Goal: Task Accomplishment & Management: Manage account settings

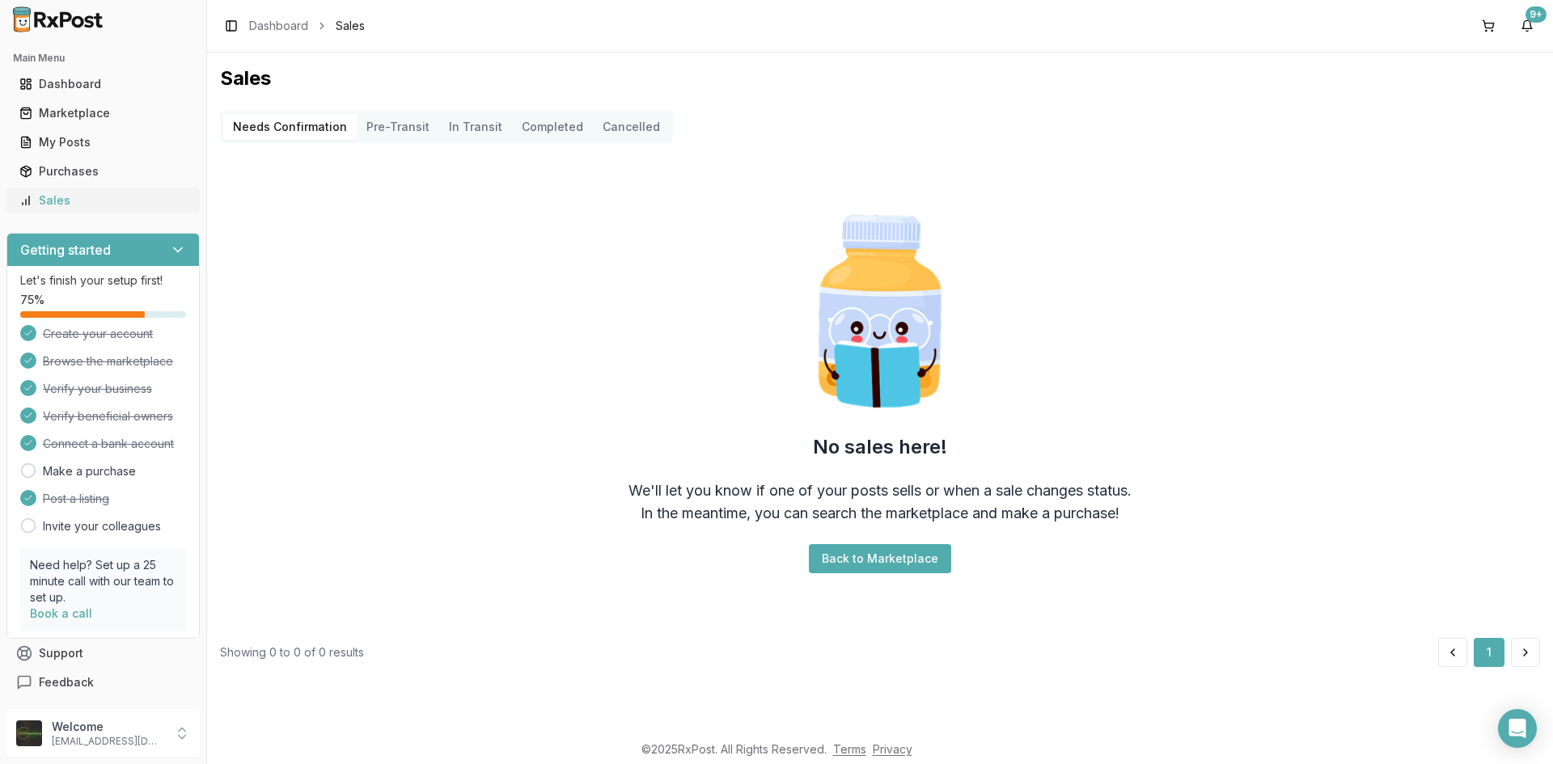
click at [52, 199] on div "Sales" at bounding box center [102, 200] width 167 height 16
click at [99, 133] on link "My Posts" at bounding box center [103, 142] width 180 height 29
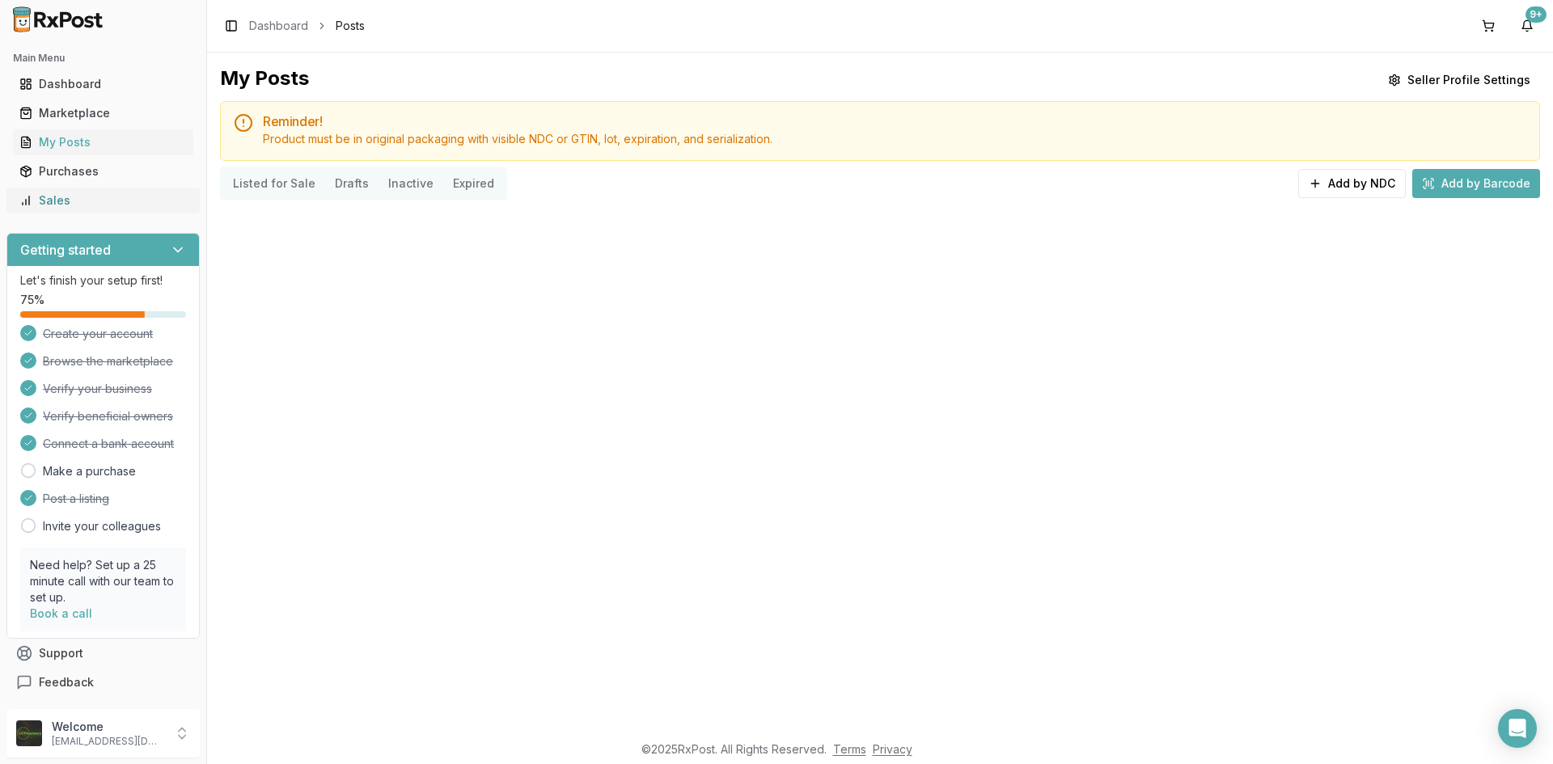
click at [82, 193] on div "Sales" at bounding box center [102, 200] width 167 height 16
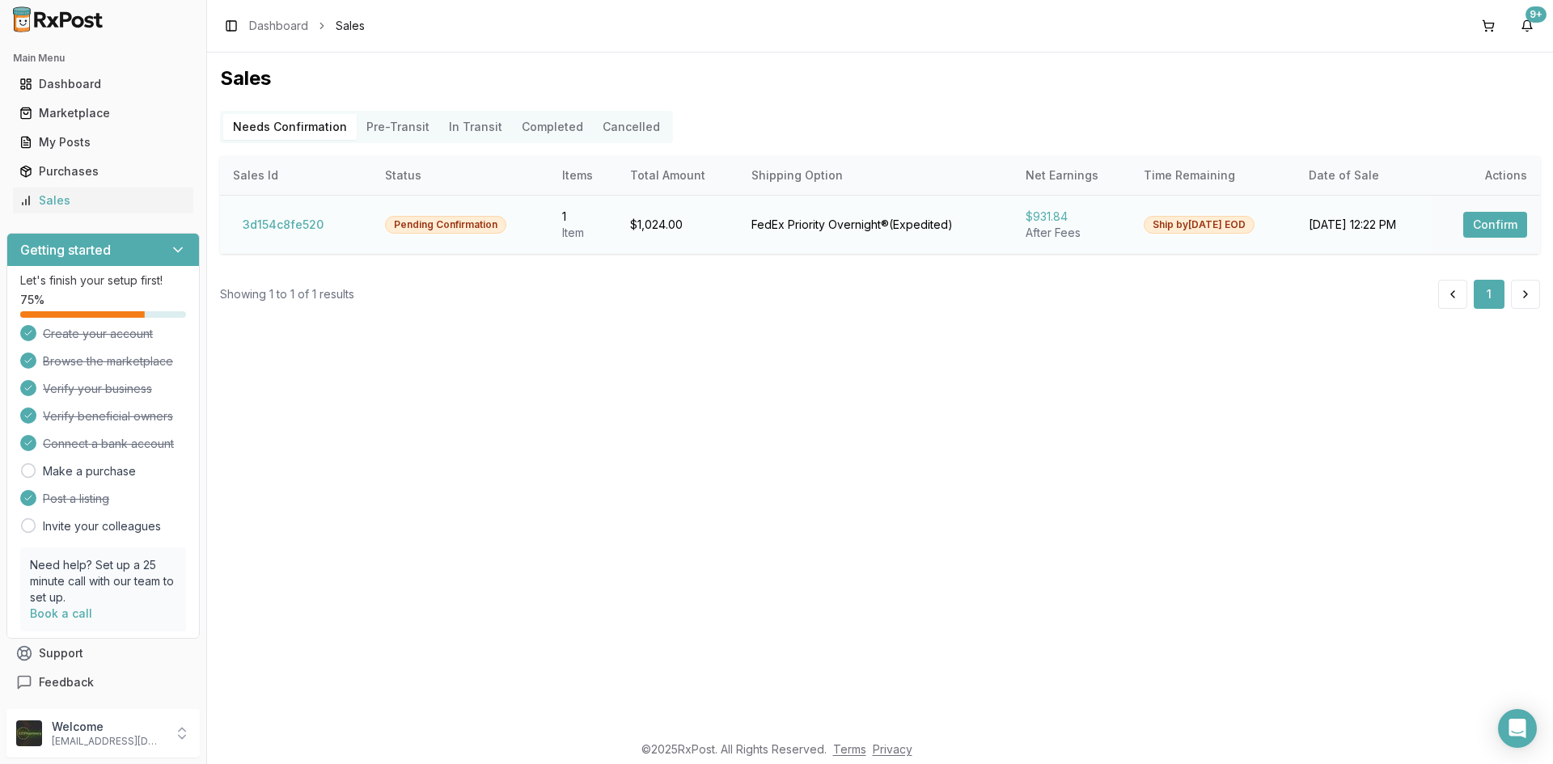
click at [1474, 222] on button "Confirm" at bounding box center [1495, 225] width 64 height 26
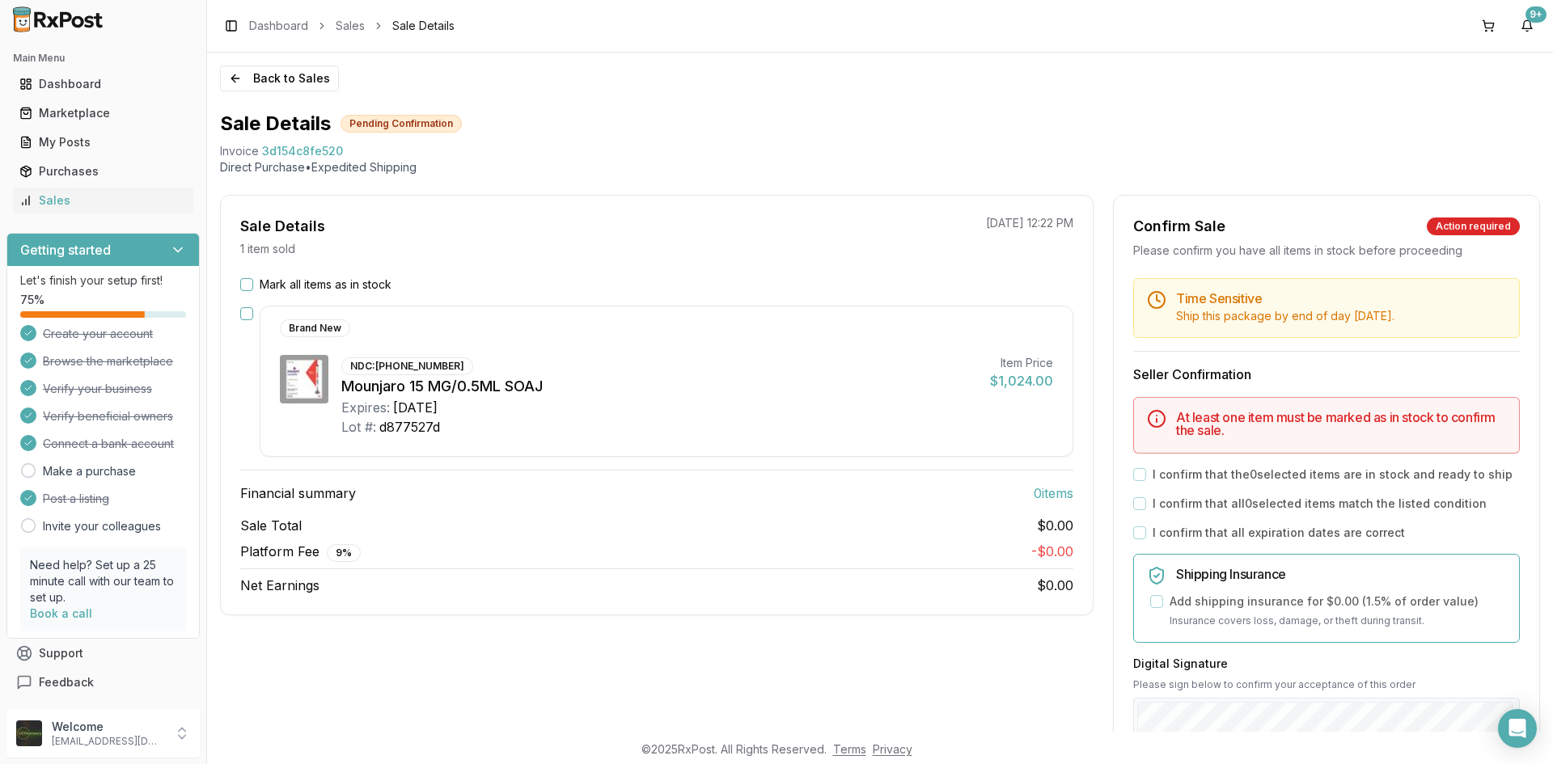
click at [246, 313] on button "button" at bounding box center [246, 313] width 13 height 13
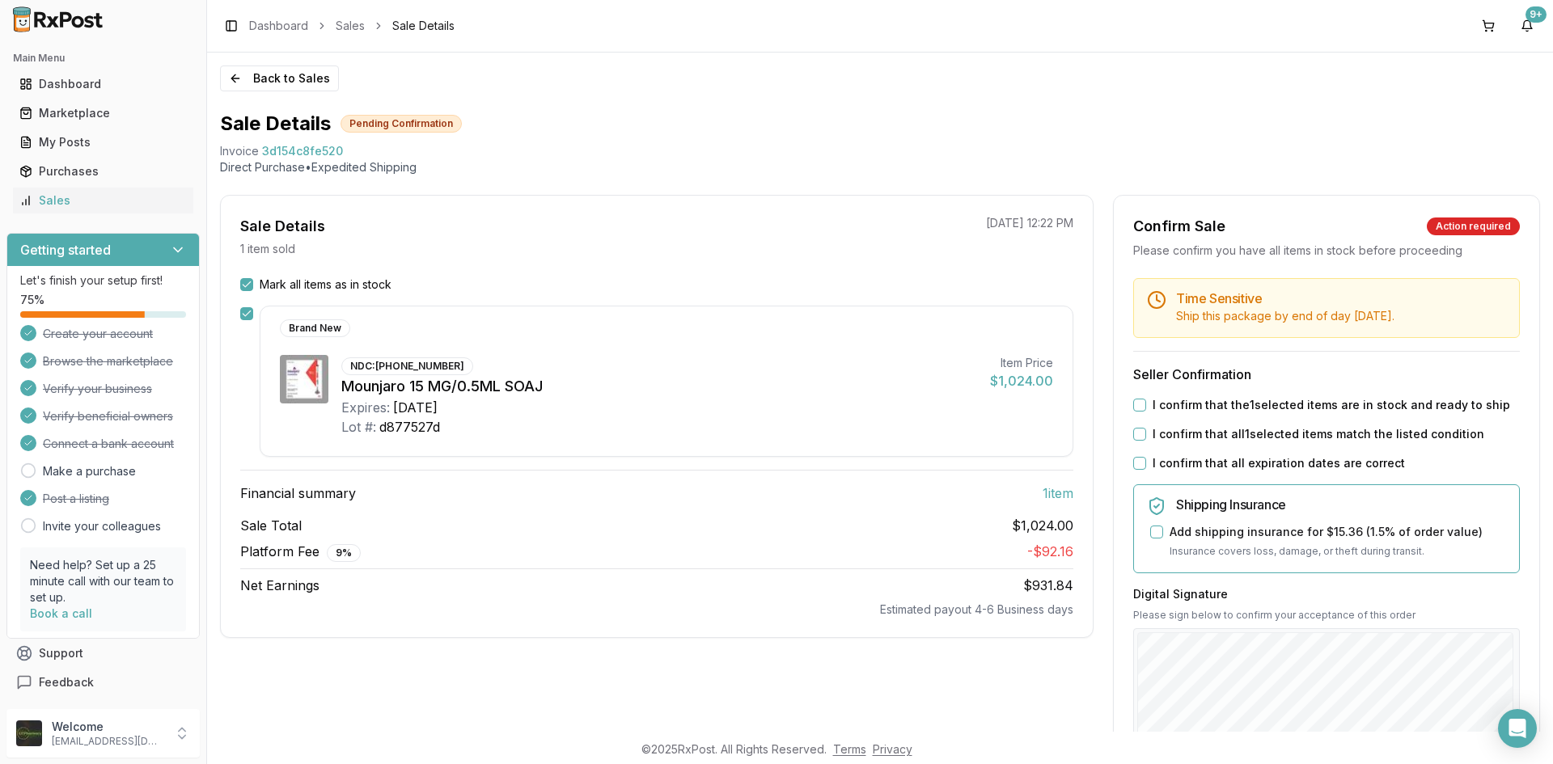
click at [1134, 402] on button "I confirm that the 1 selected items are in stock and ready to ship" at bounding box center [1139, 405] width 13 height 13
click at [1139, 435] on button "I confirm that all 1 selected items match the listed condition" at bounding box center [1139, 434] width 13 height 13
click at [1136, 460] on button "I confirm that all expiration dates are correct" at bounding box center [1139, 463] width 13 height 13
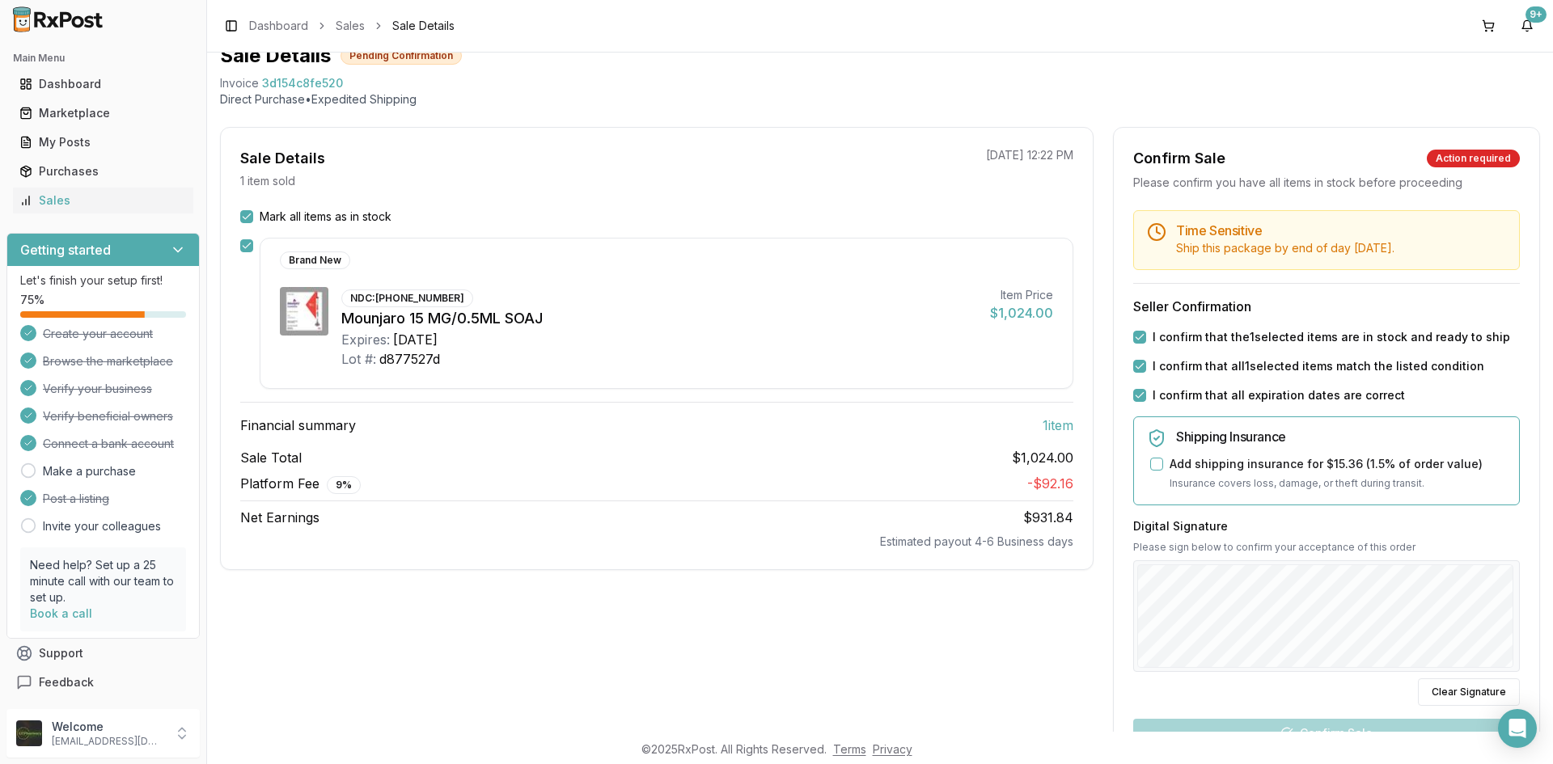
scroll to position [162, 0]
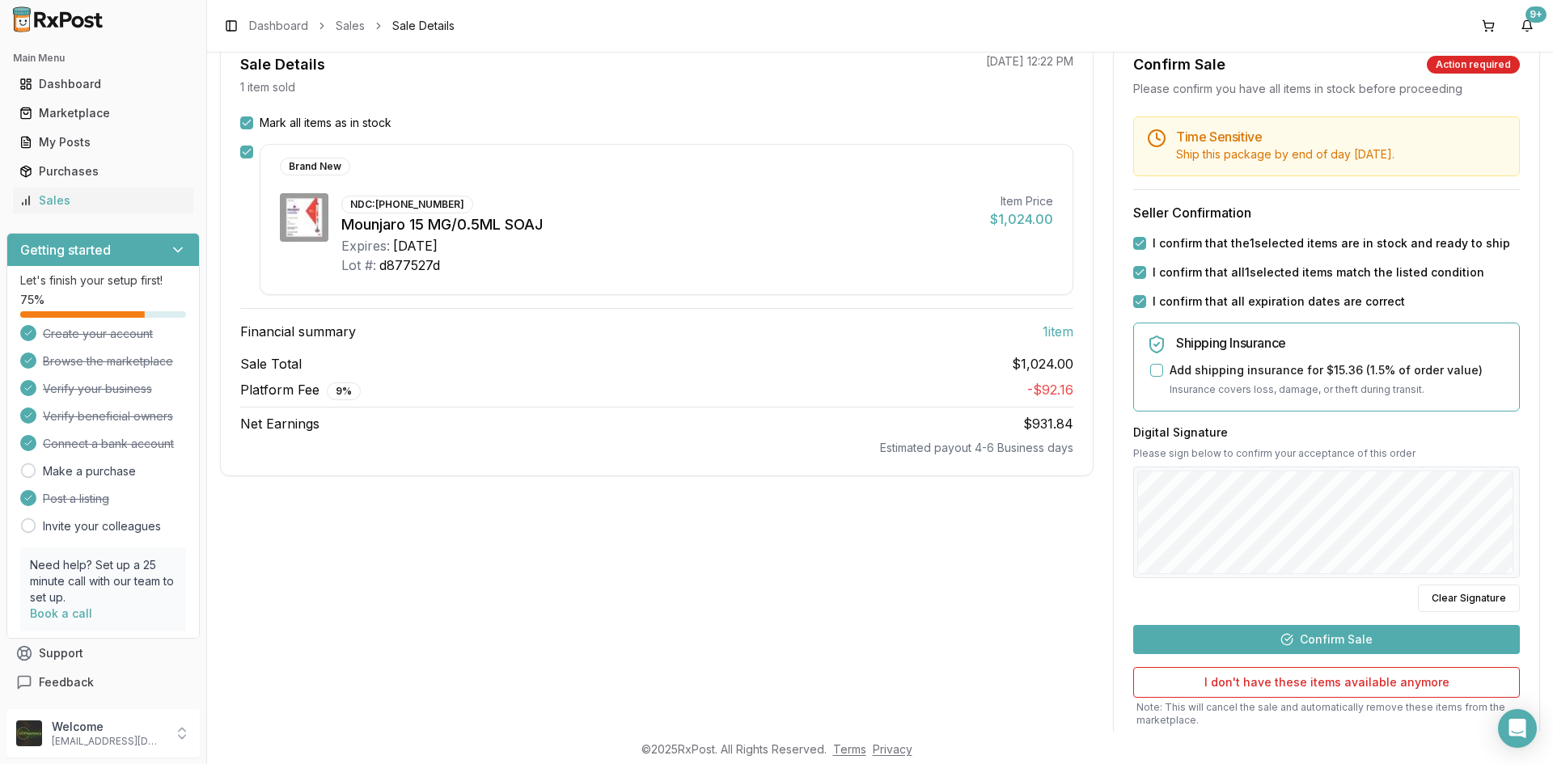
click at [1387, 640] on button "Confirm Sale" at bounding box center [1326, 639] width 387 height 29
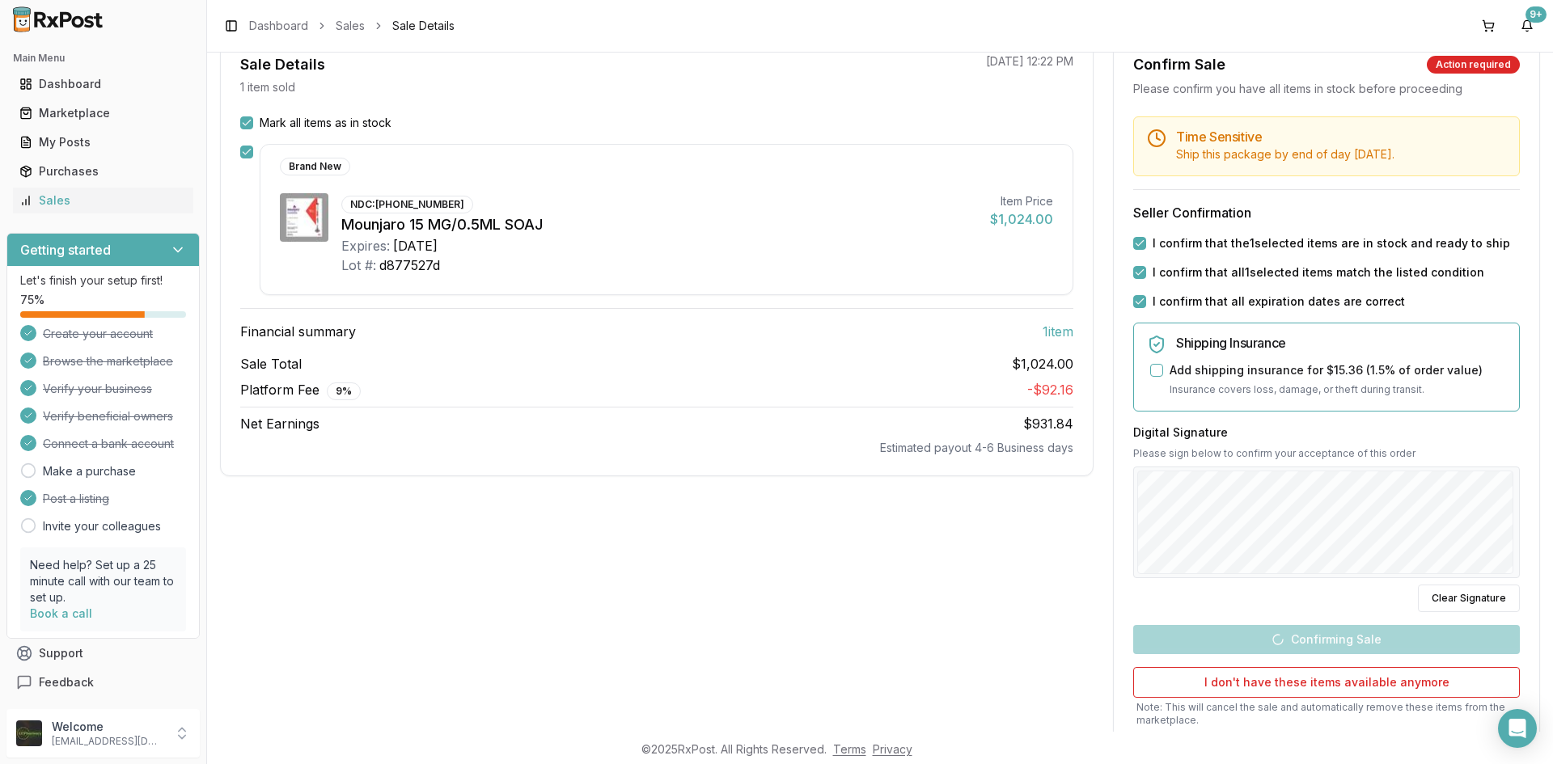
scroll to position [0, 0]
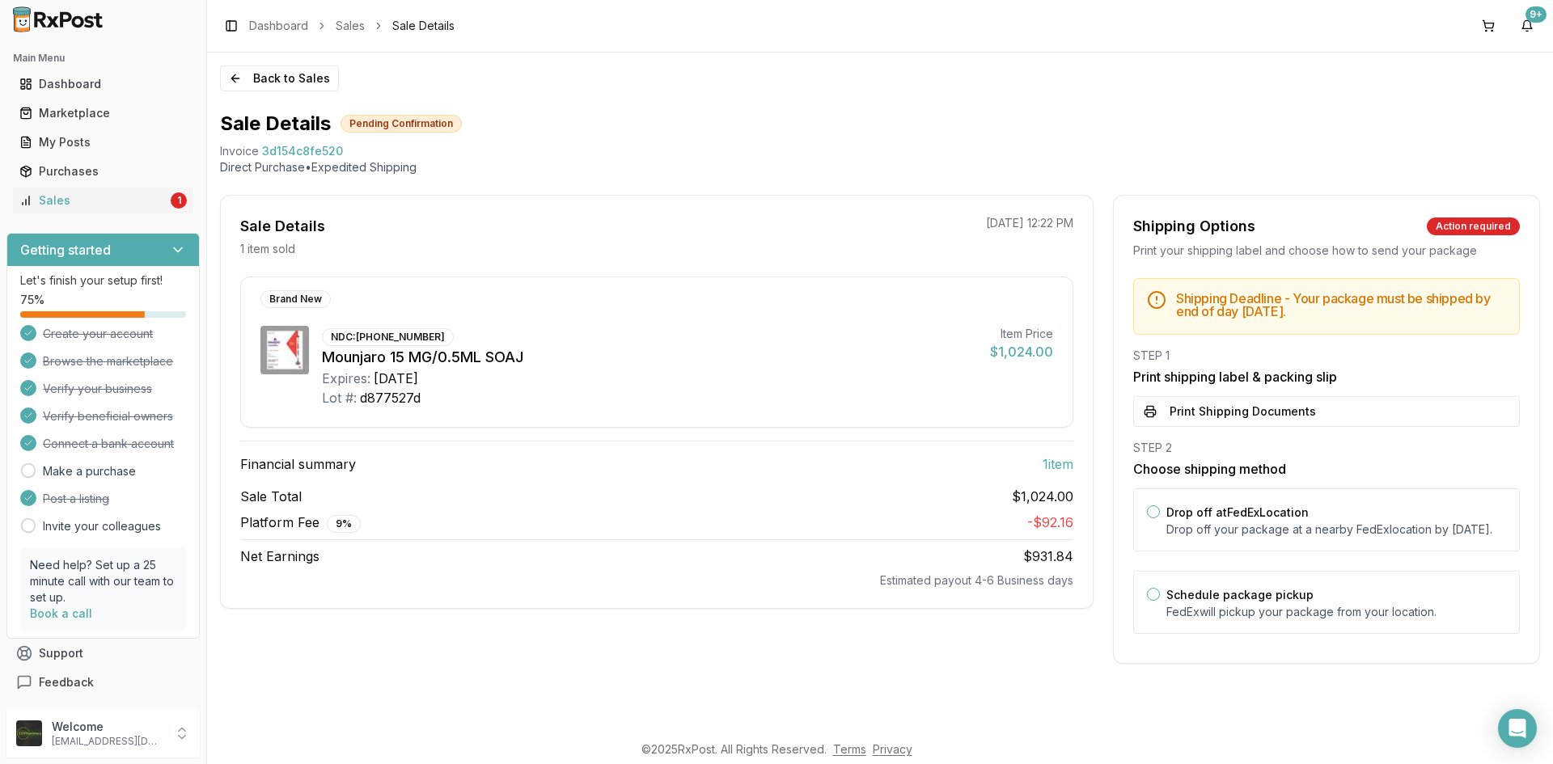
click at [1206, 417] on button "Print Shipping Documents" at bounding box center [1326, 411] width 387 height 31
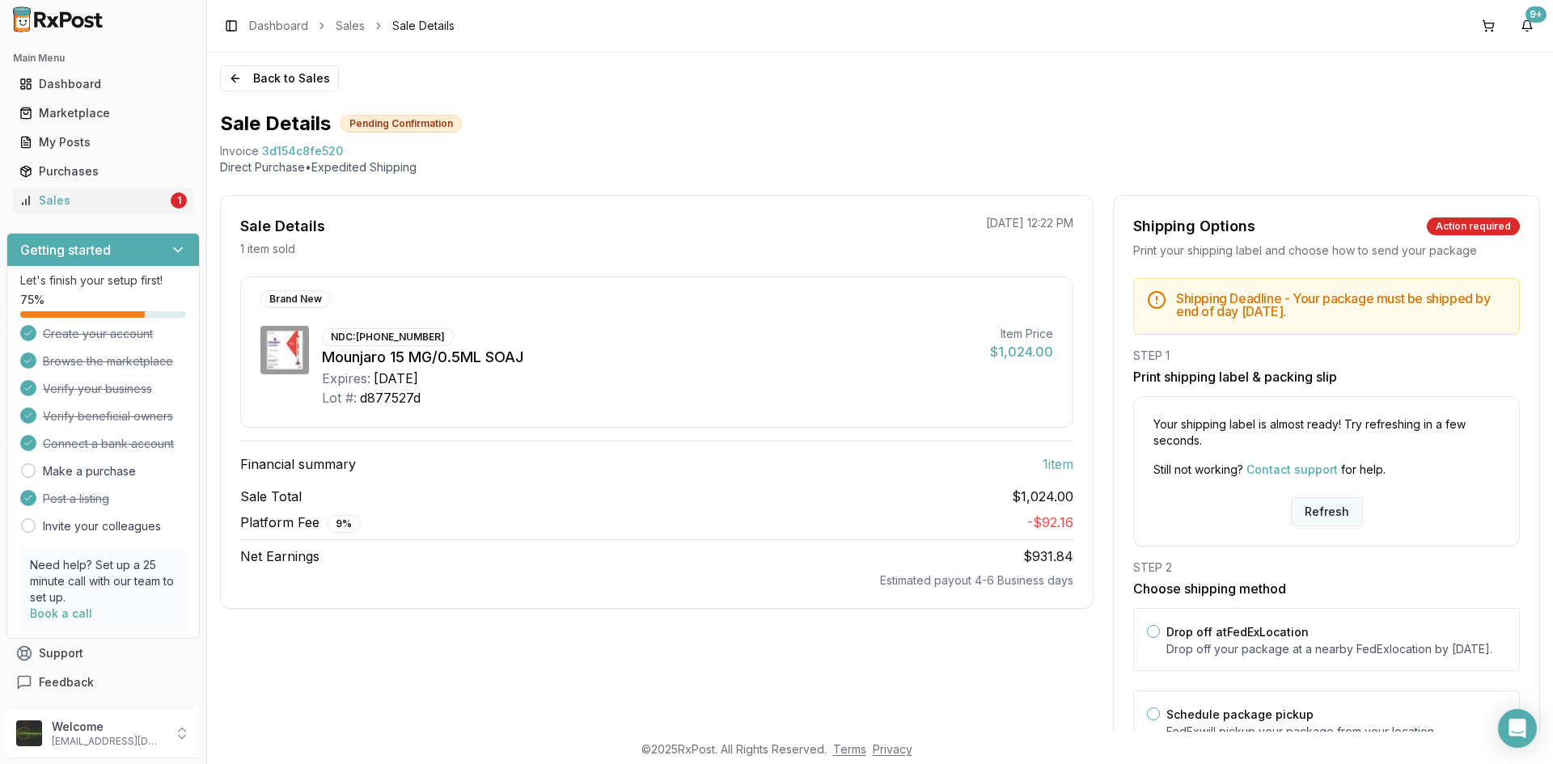
click at [1319, 512] on button "Refresh" at bounding box center [1327, 511] width 72 height 29
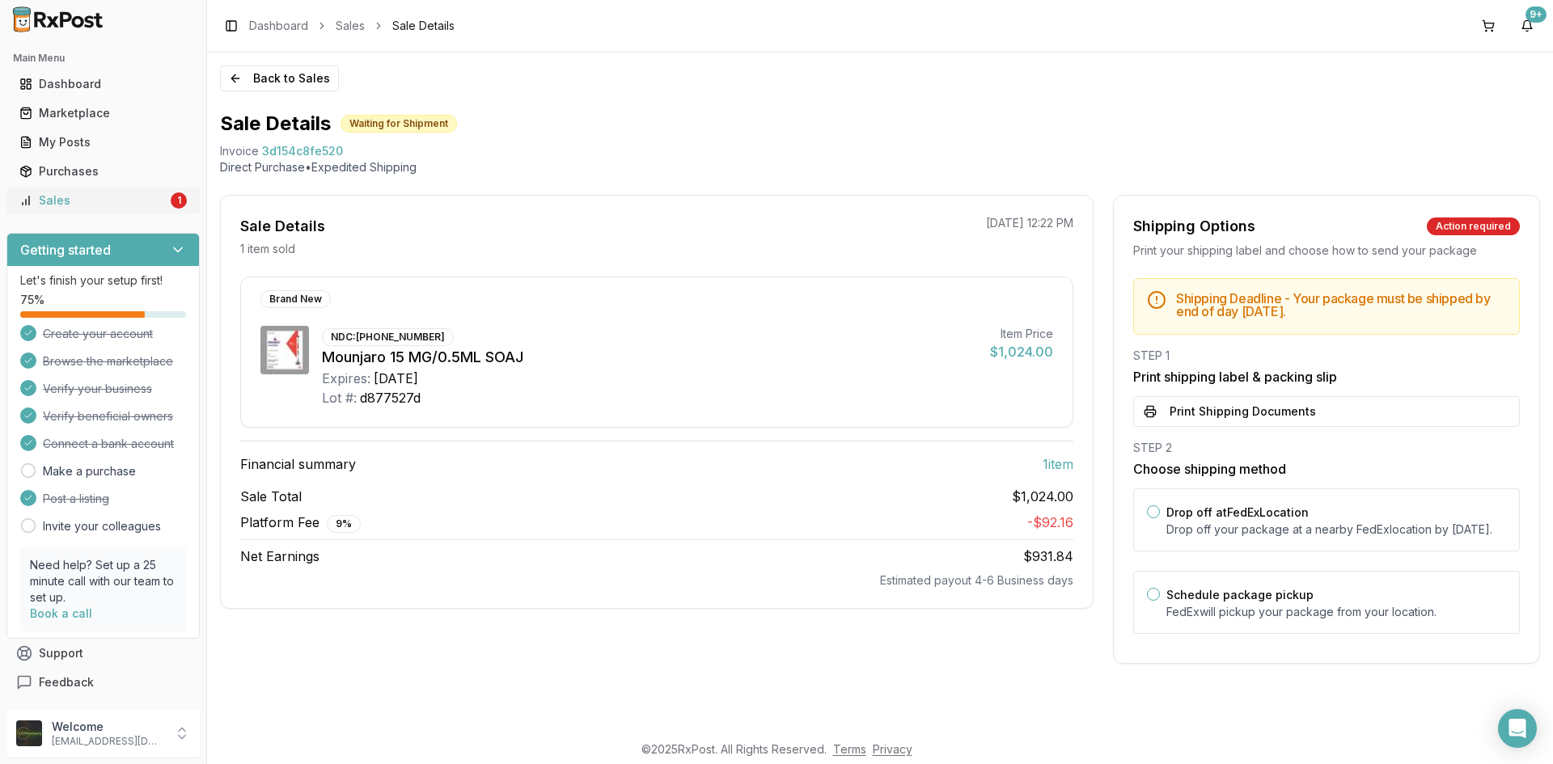
click at [74, 195] on div "Sales" at bounding box center [93, 200] width 148 height 16
